Goal: Information Seeking & Learning: Learn about a topic

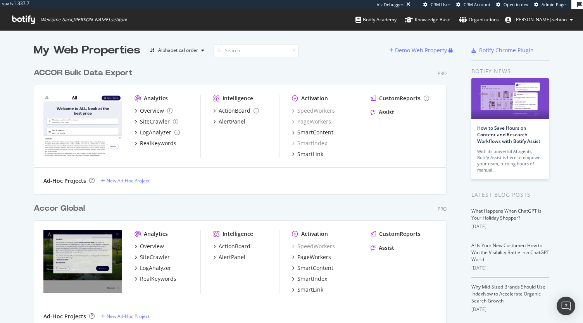
scroll to position [26, 0]
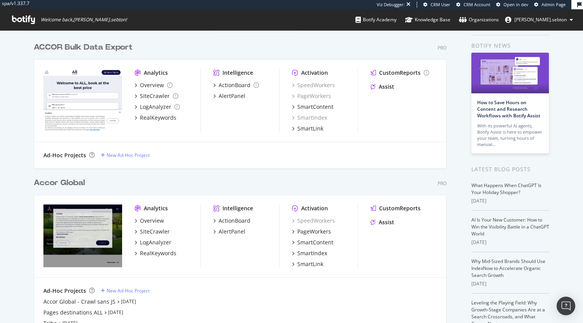
click at [148, 216] on div "Analytics Overview SiteCrawler LogAnalyzer RealKeywords" at bounding box center [168, 237] width 66 height 64
click at [147, 220] on div "Overview" at bounding box center [152, 221] width 24 height 8
